Goal: Information Seeking & Learning: Learn about a topic

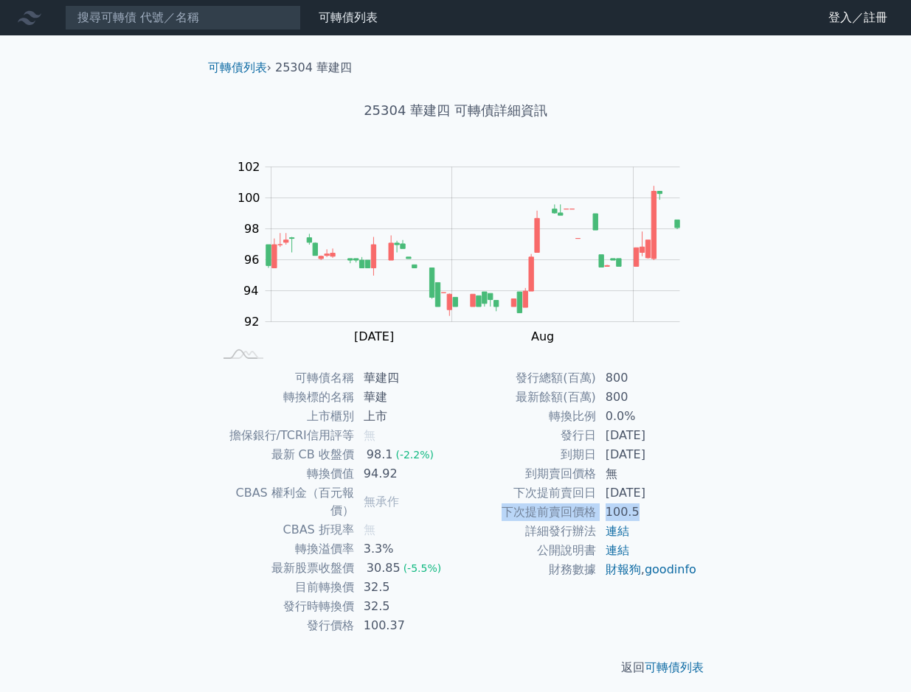
drag, startPoint x: 506, startPoint y: 512, endPoint x: 658, endPoint y: 507, distance: 152.0
click at [658, 507] on tr "下次提前賣回價格 100.5" at bounding box center [577, 512] width 242 height 19
click at [517, 482] on td "到期賣回價格" at bounding box center [526, 474] width 141 height 19
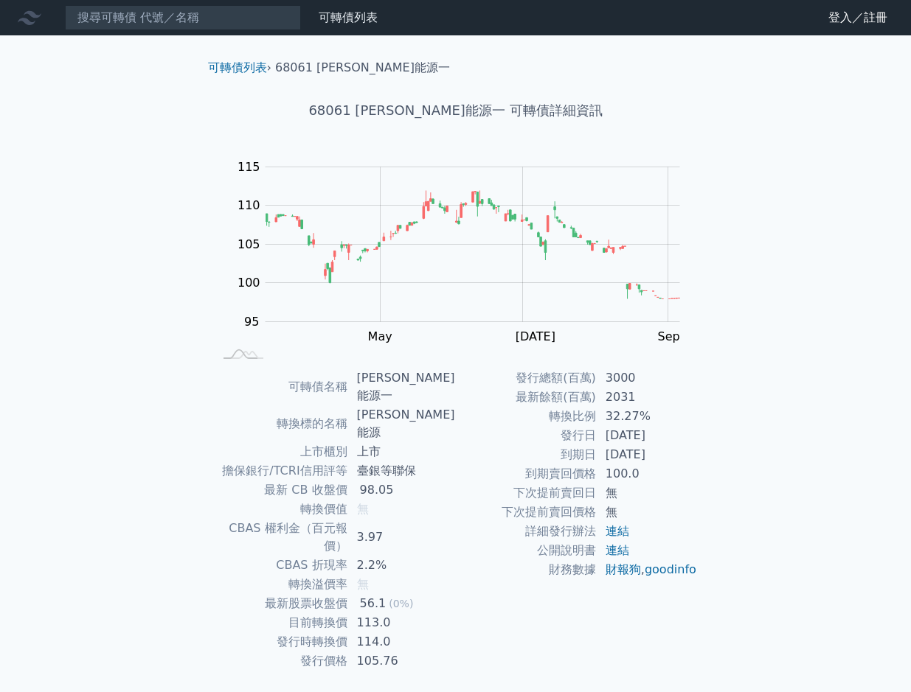
drag, startPoint x: 561, startPoint y: 454, endPoint x: 676, endPoint y: 458, distance: 115.1
click at [676, 458] on tr "到期日 [DATE]" at bounding box center [577, 454] width 242 height 19
click at [538, 438] on td "發行日" at bounding box center [526, 435] width 141 height 19
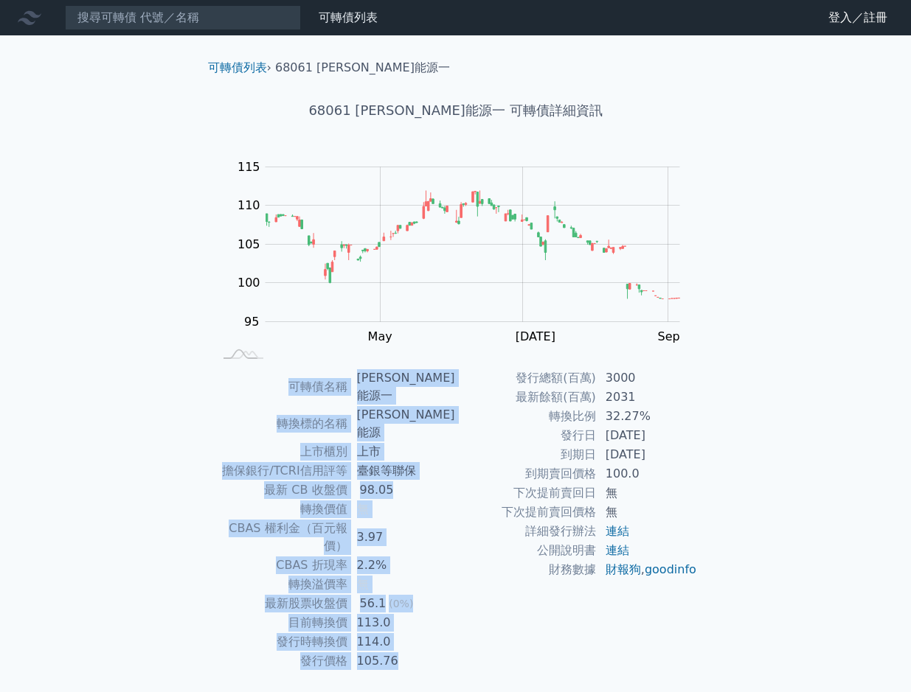
drag, startPoint x: 192, startPoint y: 376, endPoint x: 718, endPoint y: 614, distance: 577.2
click at [718, 614] on div "可轉債列表 › 68061 [PERSON_NAME]能源一 68061 [PERSON_NAME]能源一 可轉債詳細資訊 Zoom Out 100 85 9…" at bounding box center [456, 385] width 566 height 701
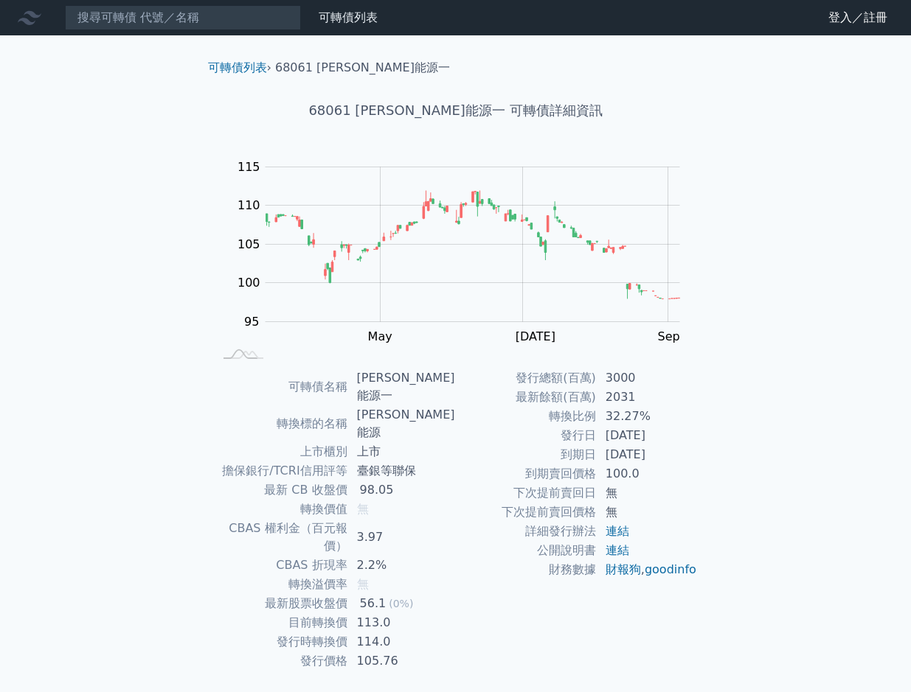
click at [383, 692] on p "返回 可轉債列表" at bounding box center [455, 704] width 519 height 18
